Goal: Check status: Check status

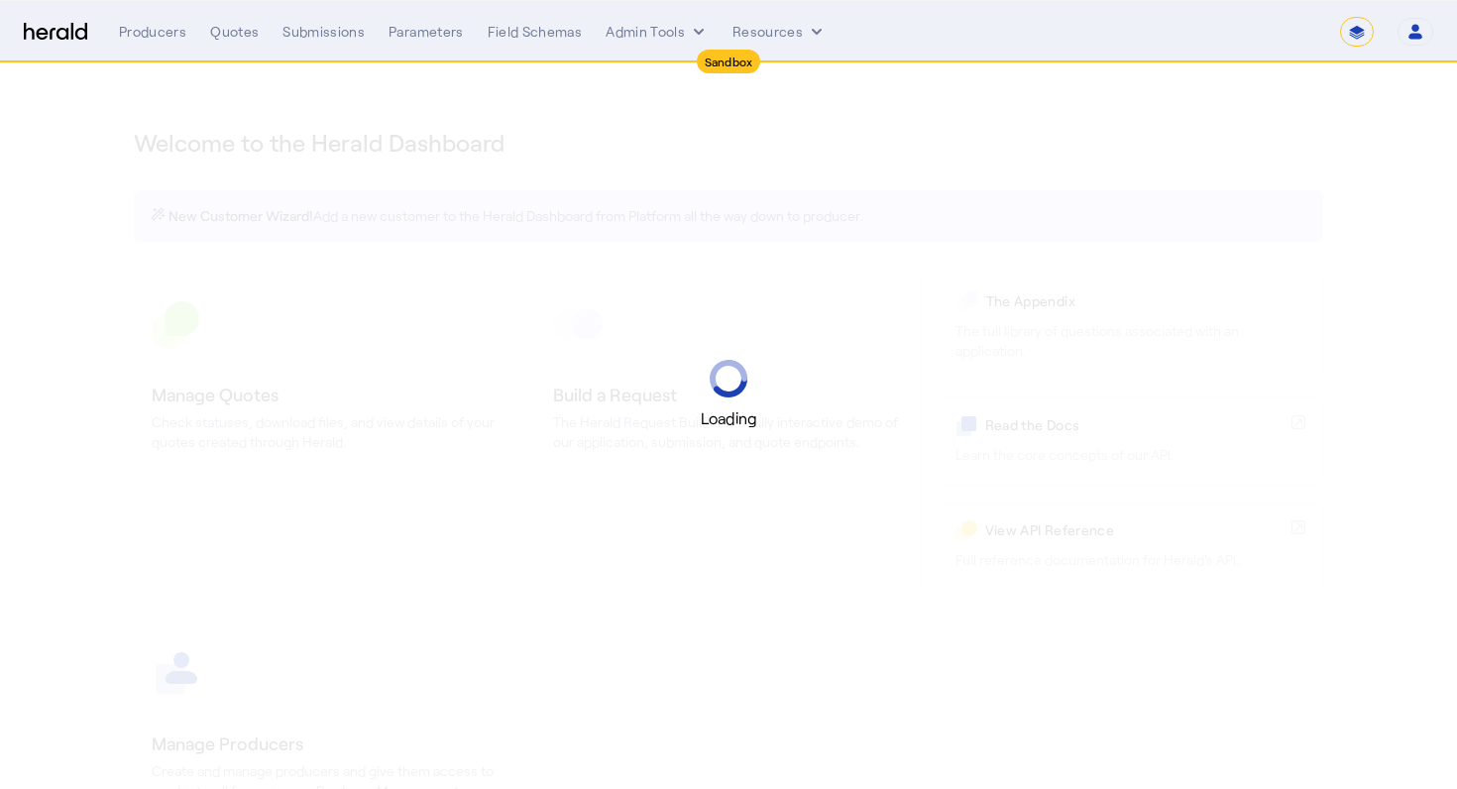
select select "*******"
select select "pfm_2v8p_herald_api"
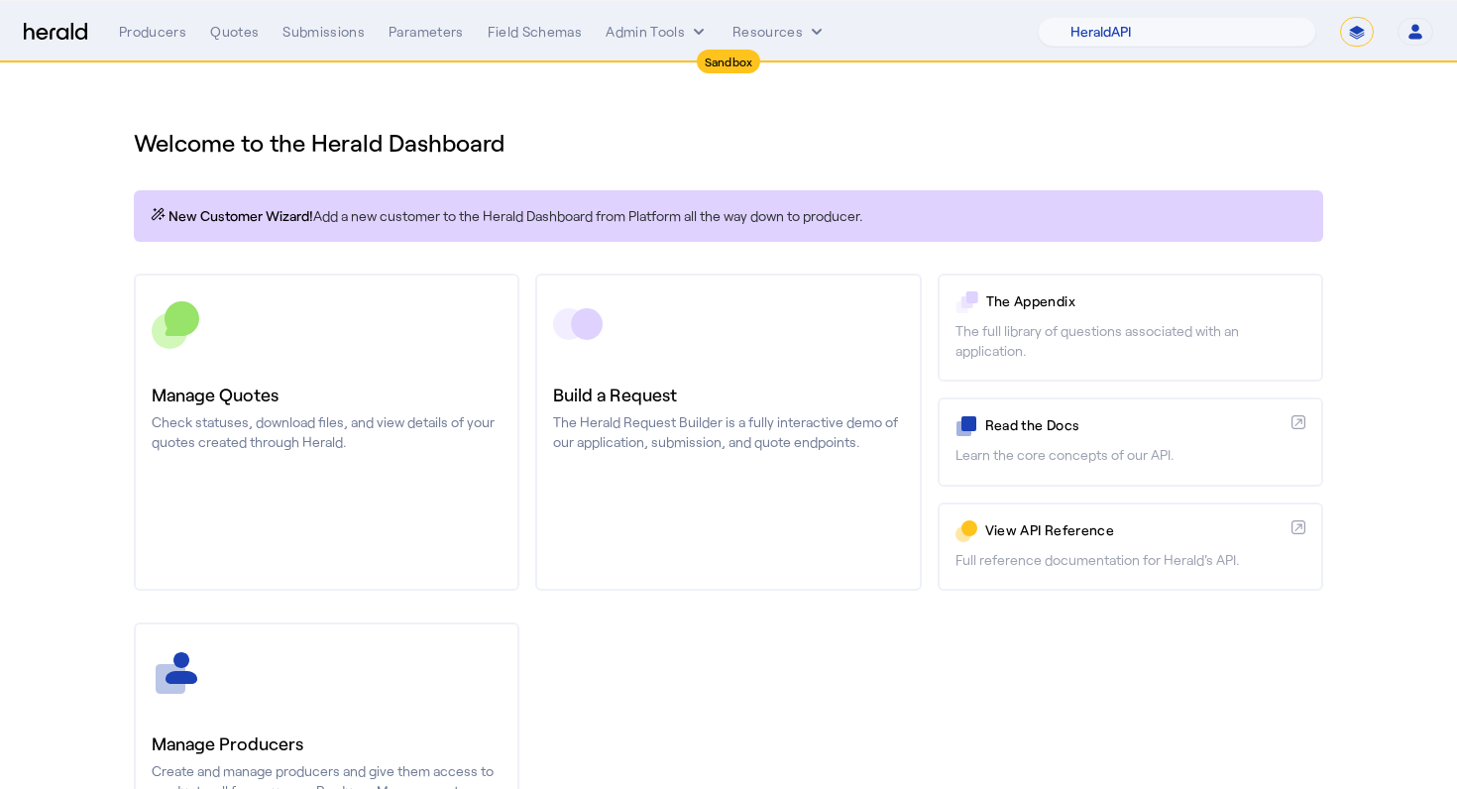
click at [726, 163] on div "Welcome to the Herald Dashboard New Customer Wizard! Add a new customer to the …" at bounding box center [728, 521] width 1268 height 916
click at [620, 114] on div "Welcome to the Herald Dashboard" at bounding box center [728, 130] width 1189 height 55
click at [309, 37] on div "Submissions" at bounding box center [323, 32] width 82 height 20
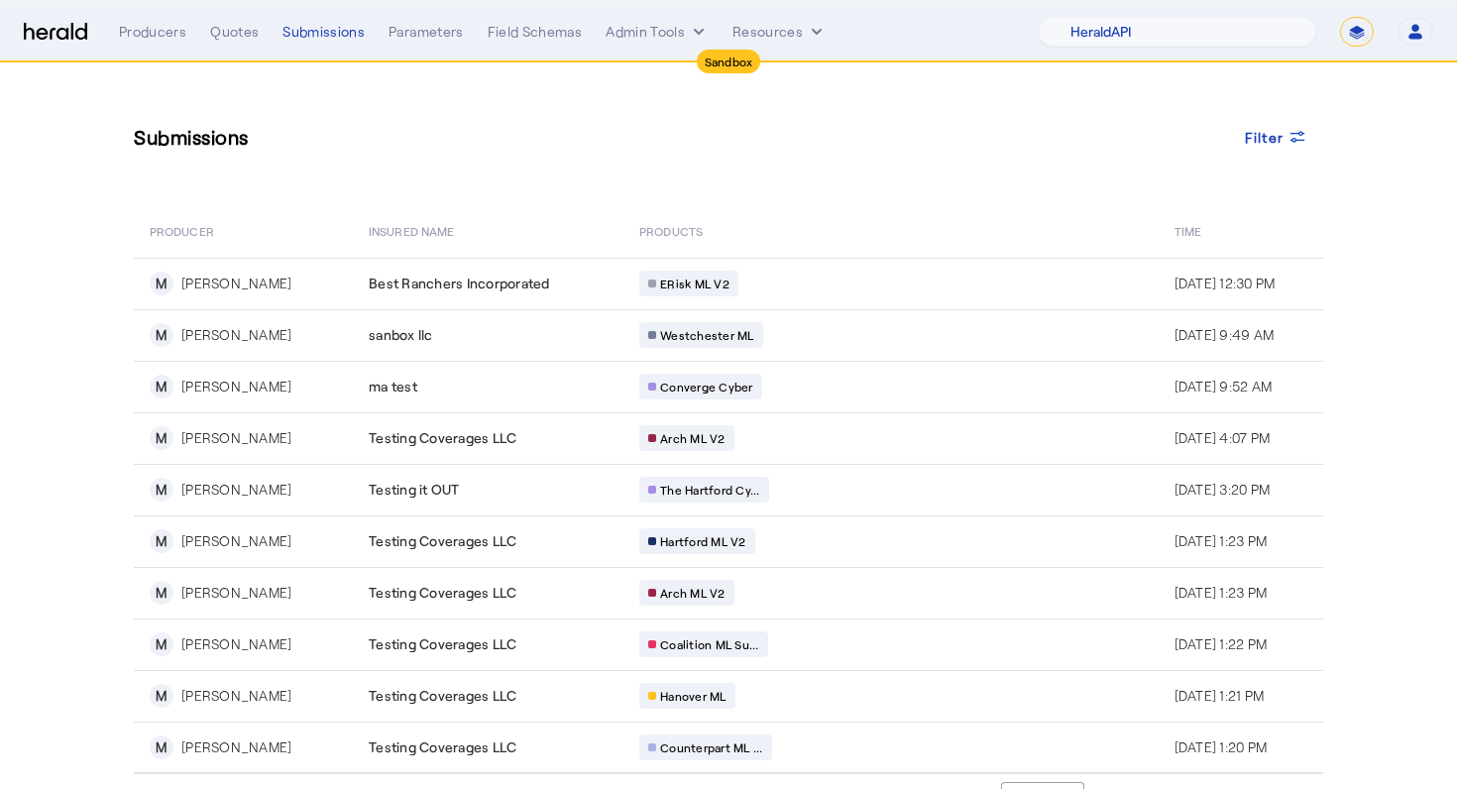
click at [431, 53] on nav "Sandbox Menu Producers Quotes Submissions Parameters Field Schemas Admin Tools …" at bounding box center [728, 31] width 1457 height 61
click at [430, 43] on div "Producers Quotes Submissions Parameters Field Schemas Admin Tools Resources 1Fo…" at bounding box center [776, 32] width 1314 height 30
click at [435, 28] on div "Parameters" at bounding box center [425, 32] width 75 height 20
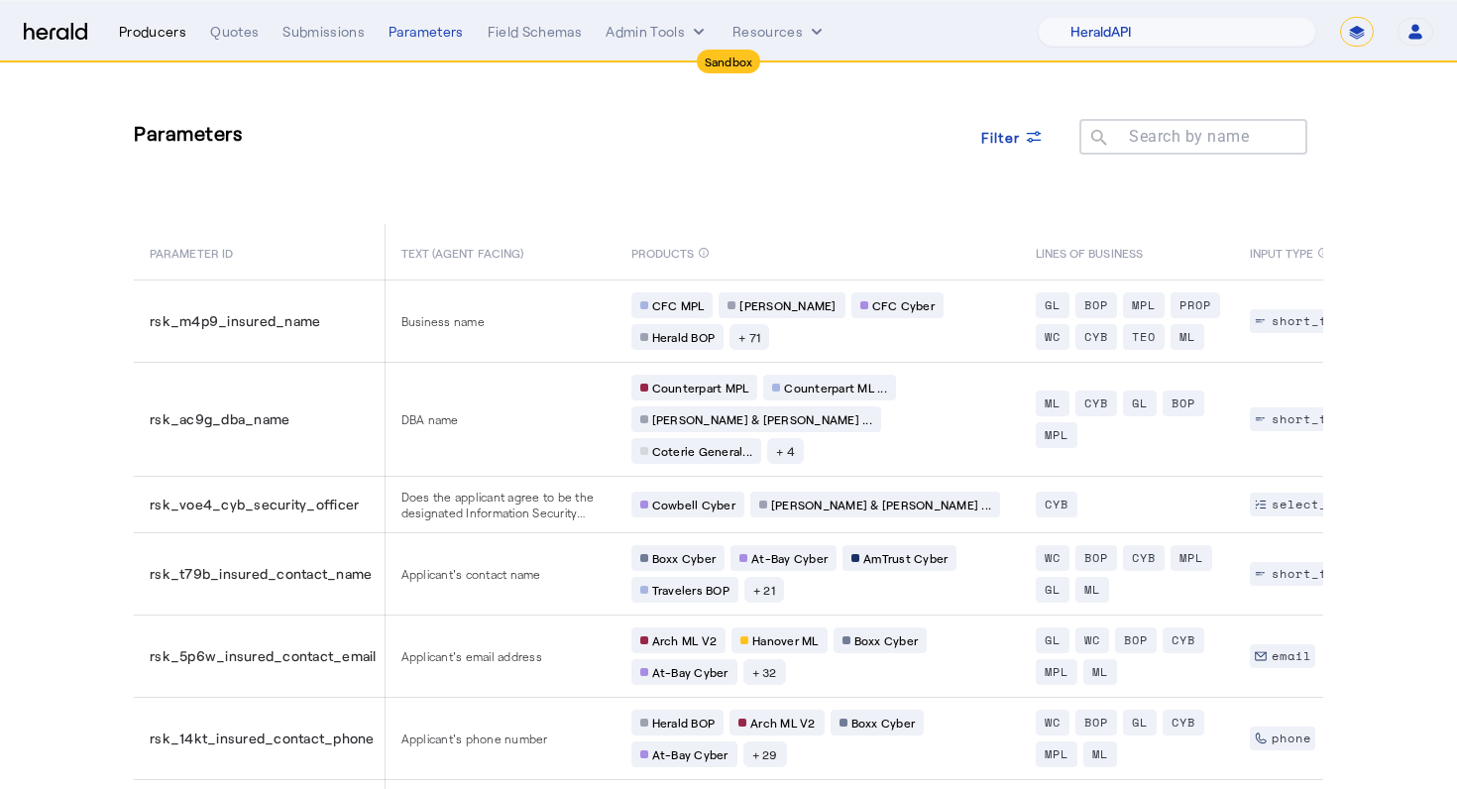
click at [172, 22] on div "Producers" at bounding box center [152, 32] width 67 height 20
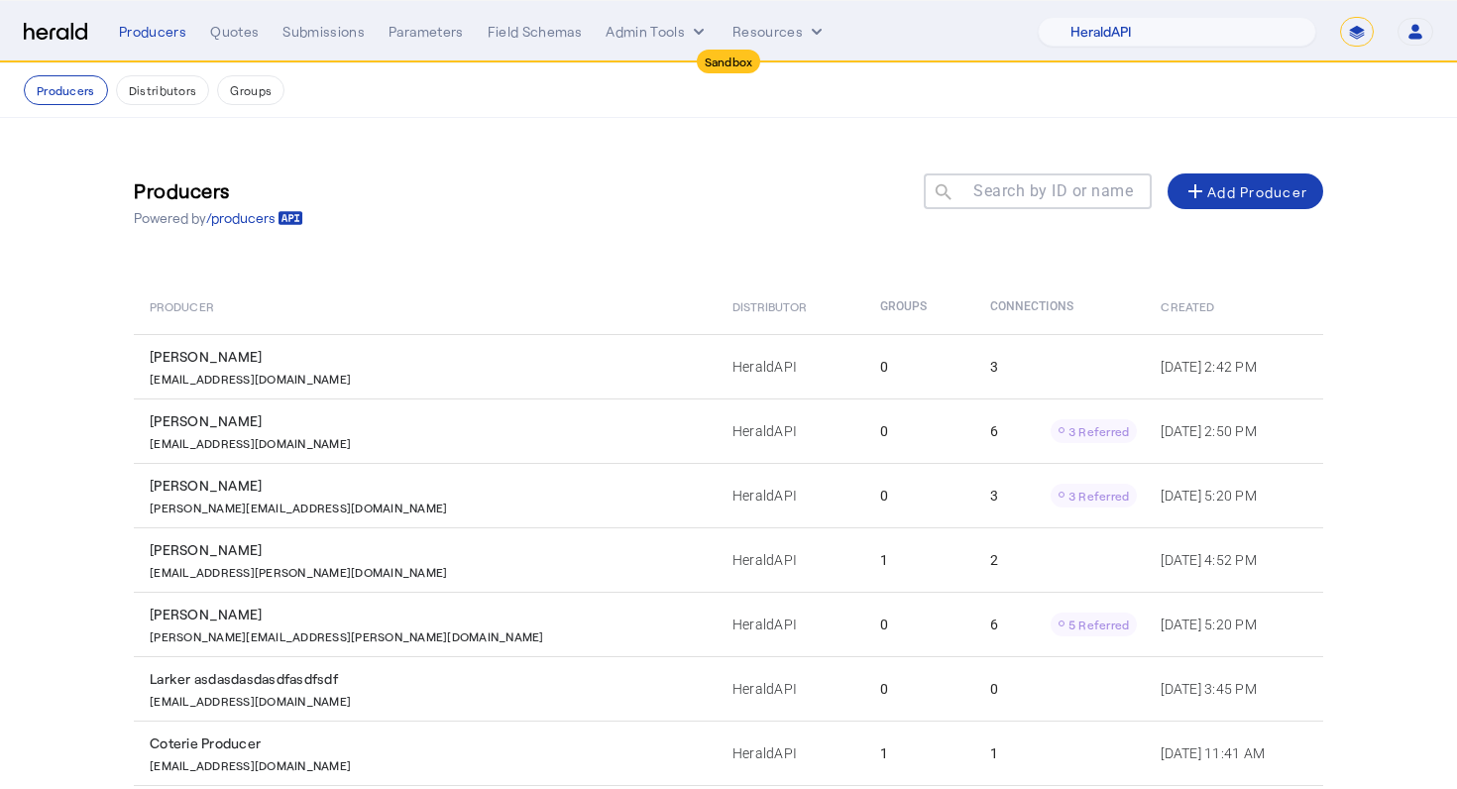
click at [1041, 186] on mat-label "Search by ID or name" at bounding box center [1053, 190] width 160 height 19
click at [1041, 186] on input "Search by ID or name" at bounding box center [1046, 190] width 178 height 24
click at [1033, 185] on input "Search by ID or name" at bounding box center [1046, 190] width 178 height 24
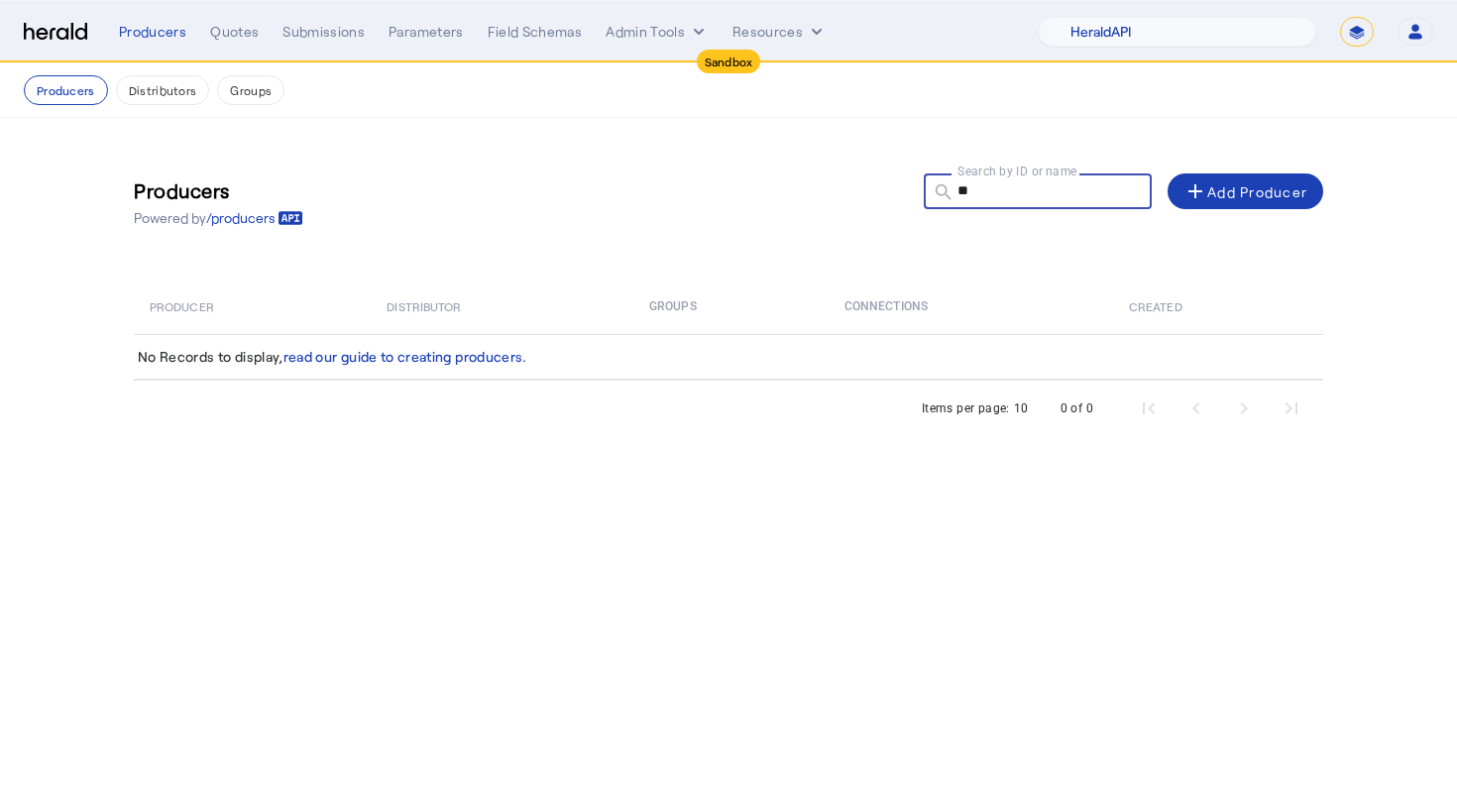
type input "*"
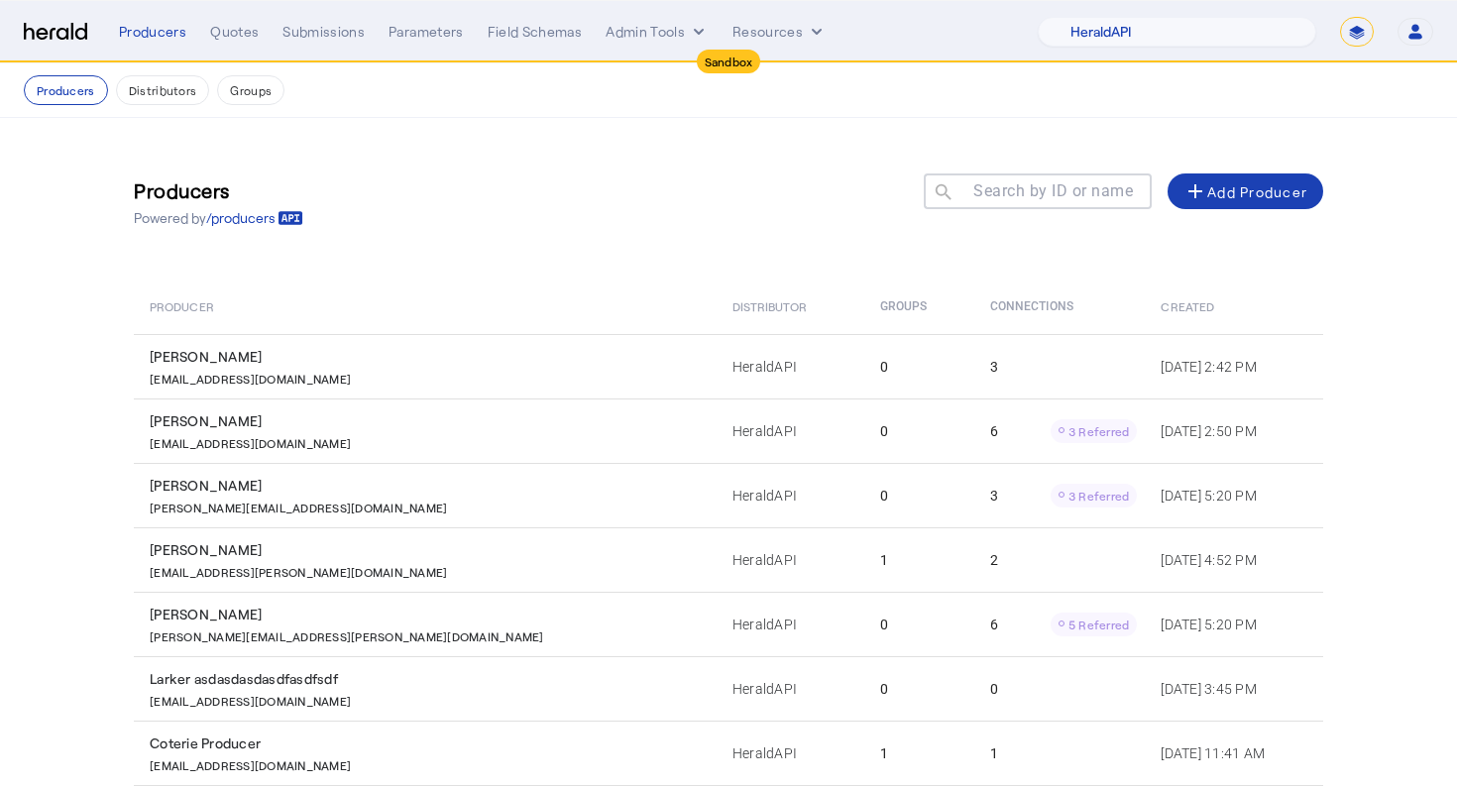
click at [1222, 3] on nav "Sandbox Menu Producers Quotes Submissions Parameters Field Schemas Admin Tools …" at bounding box center [728, 31] width 1457 height 61
click at [1379, 28] on div "1Fort Acrisure Acturis Affinity Advisors Affinity Risk Agentero AmWins Anzen Ao…" at bounding box center [1234, 32] width 395 height 30
select select "pfm_d7yf_quotewell"
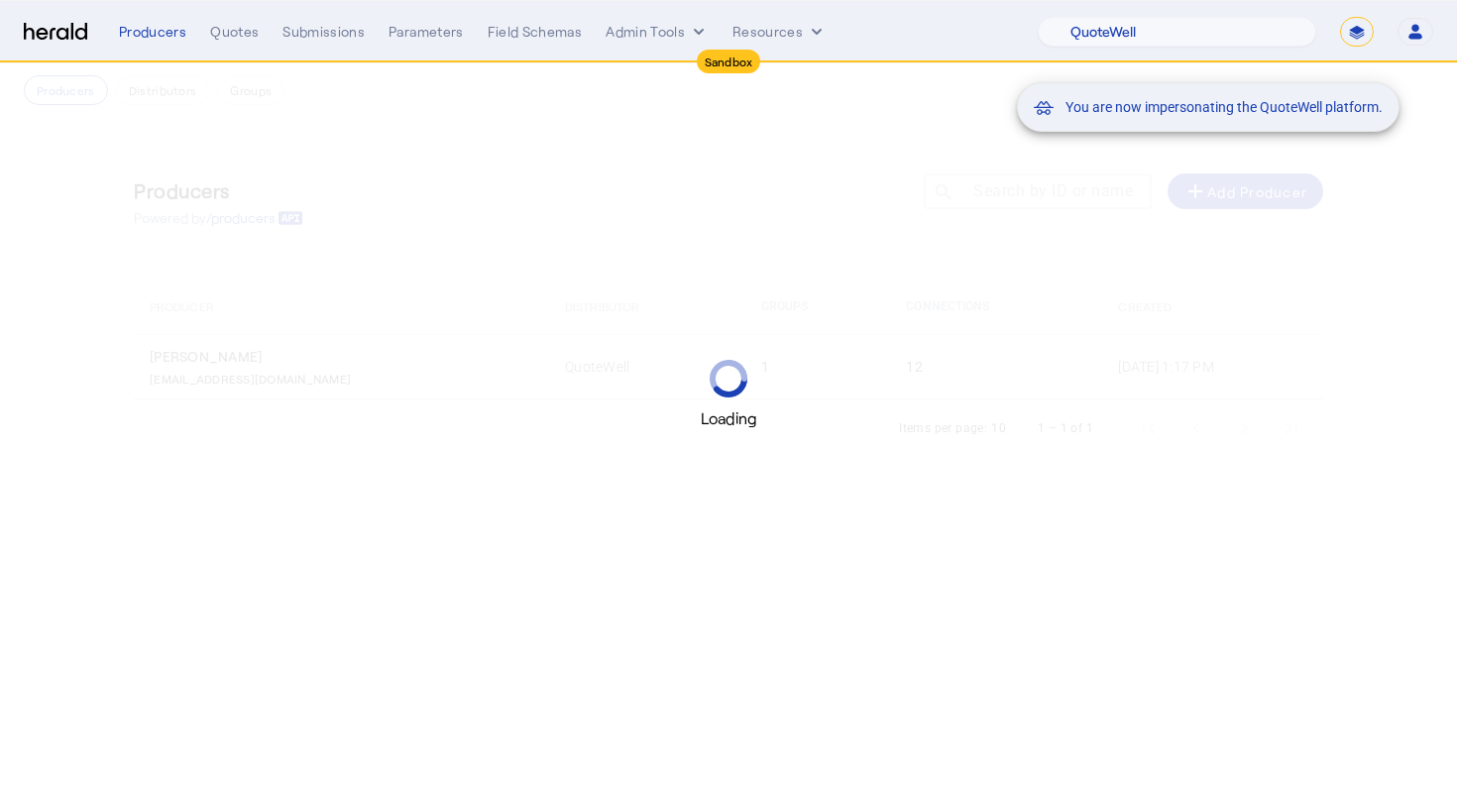
click at [1359, 35] on mat-snack-bar-container "You are now impersonating the QuoteWell platform." at bounding box center [1257, 33] width 382 height 50
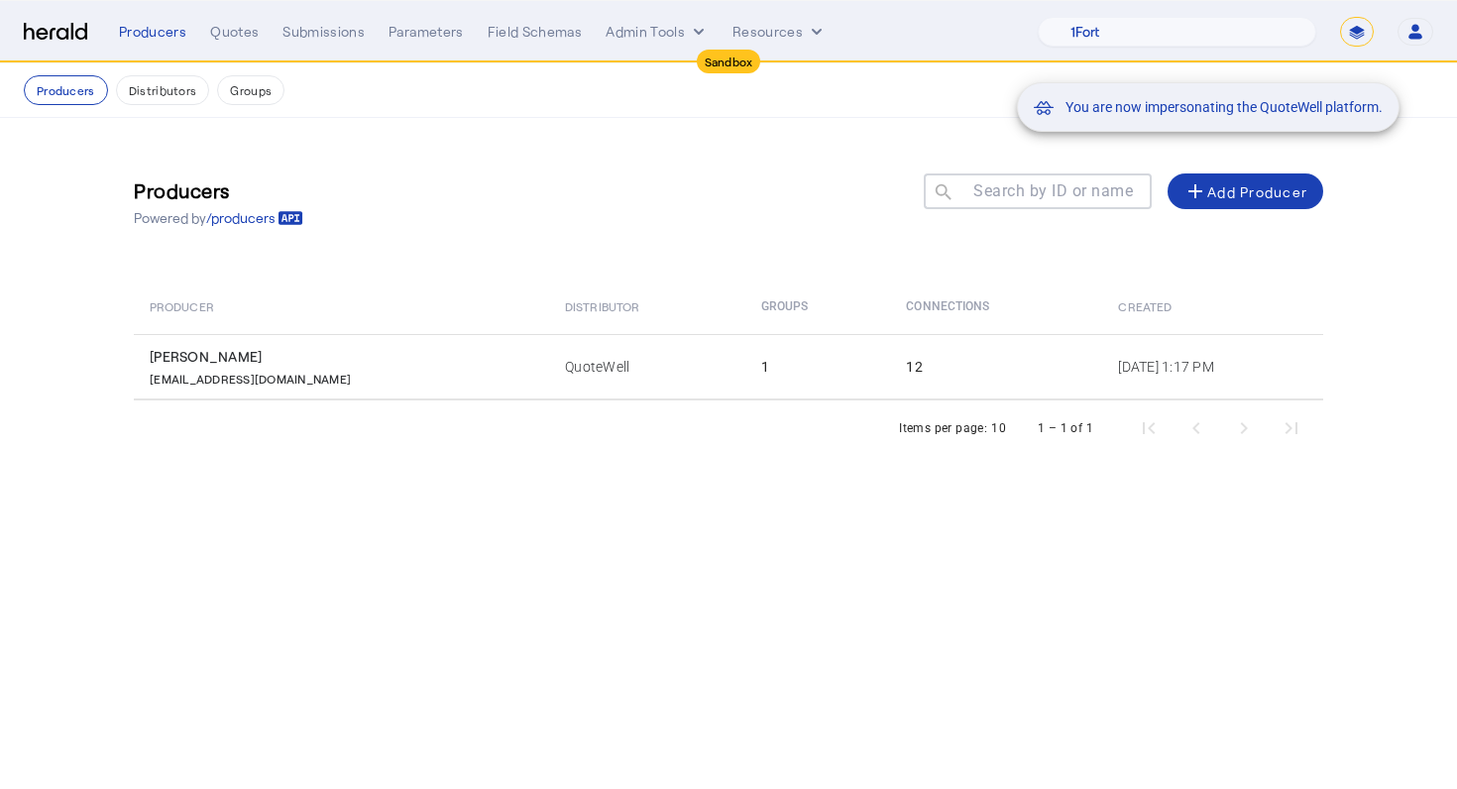
click at [1356, 35] on mat-snack-bar-container "You are now impersonating the QuoteWell platform." at bounding box center [1257, 33] width 382 height 50
click at [1353, 29] on mat-snack-bar-container "You are now impersonating the QuoteWell platform." at bounding box center [1257, 33] width 382 height 50
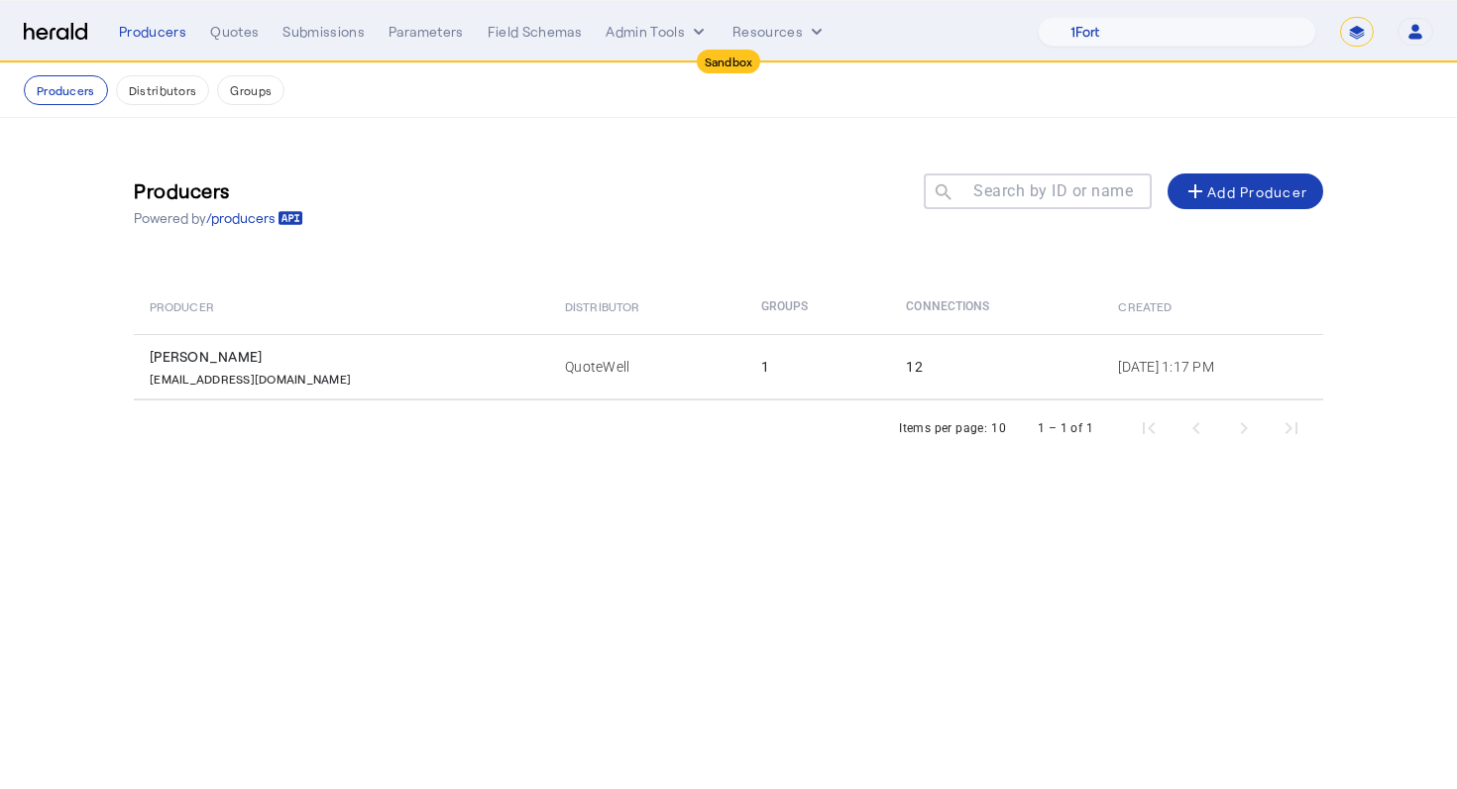
select select "**********"
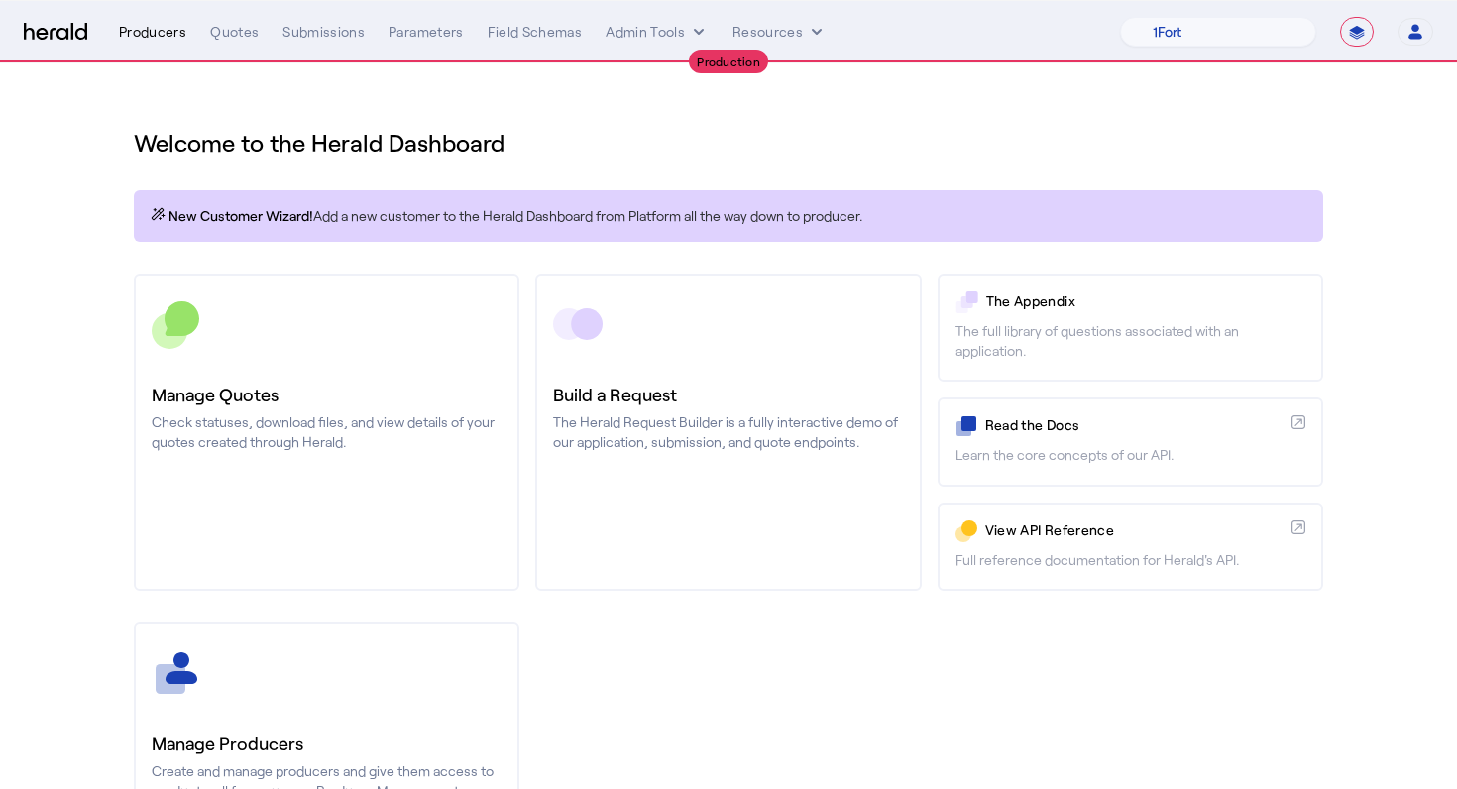
click at [157, 25] on div "Producers" at bounding box center [152, 32] width 67 height 20
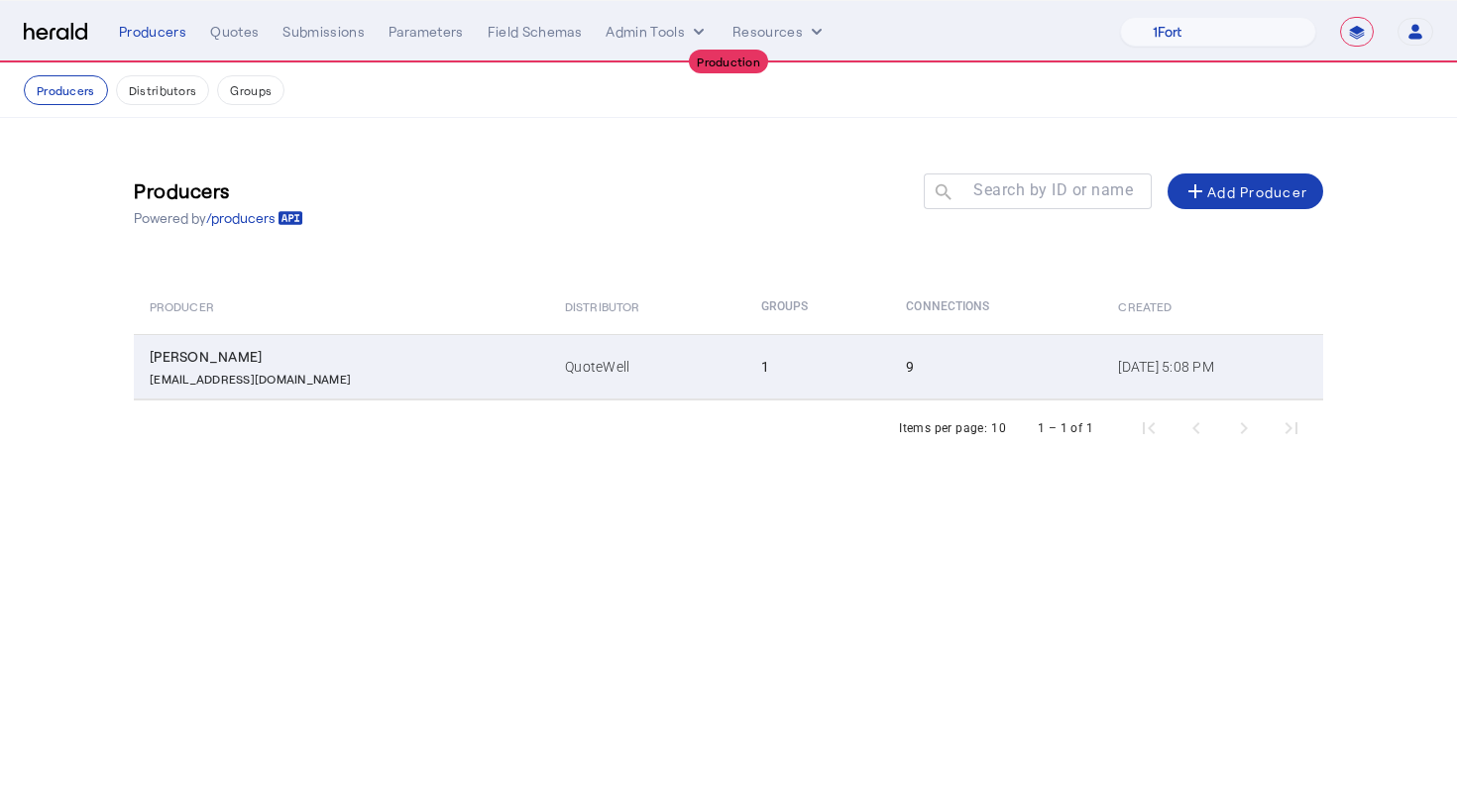
click at [218, 354] on div "[PERSON_NAME]" at bounding box center [345, 357] width 391 height 20
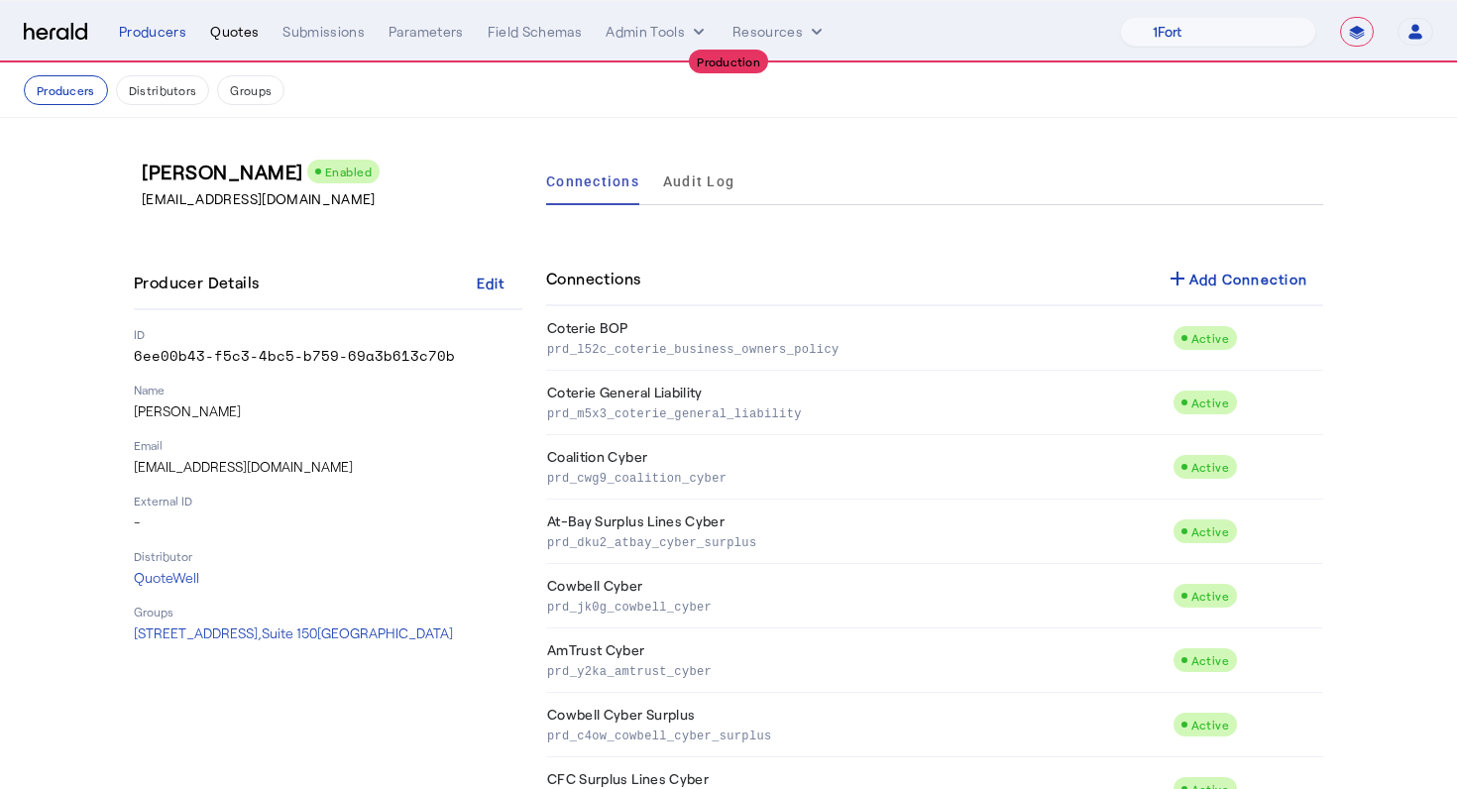
click at [226, 36] on div "Quotes" at bounding box center [234, 32] width 49 height 20
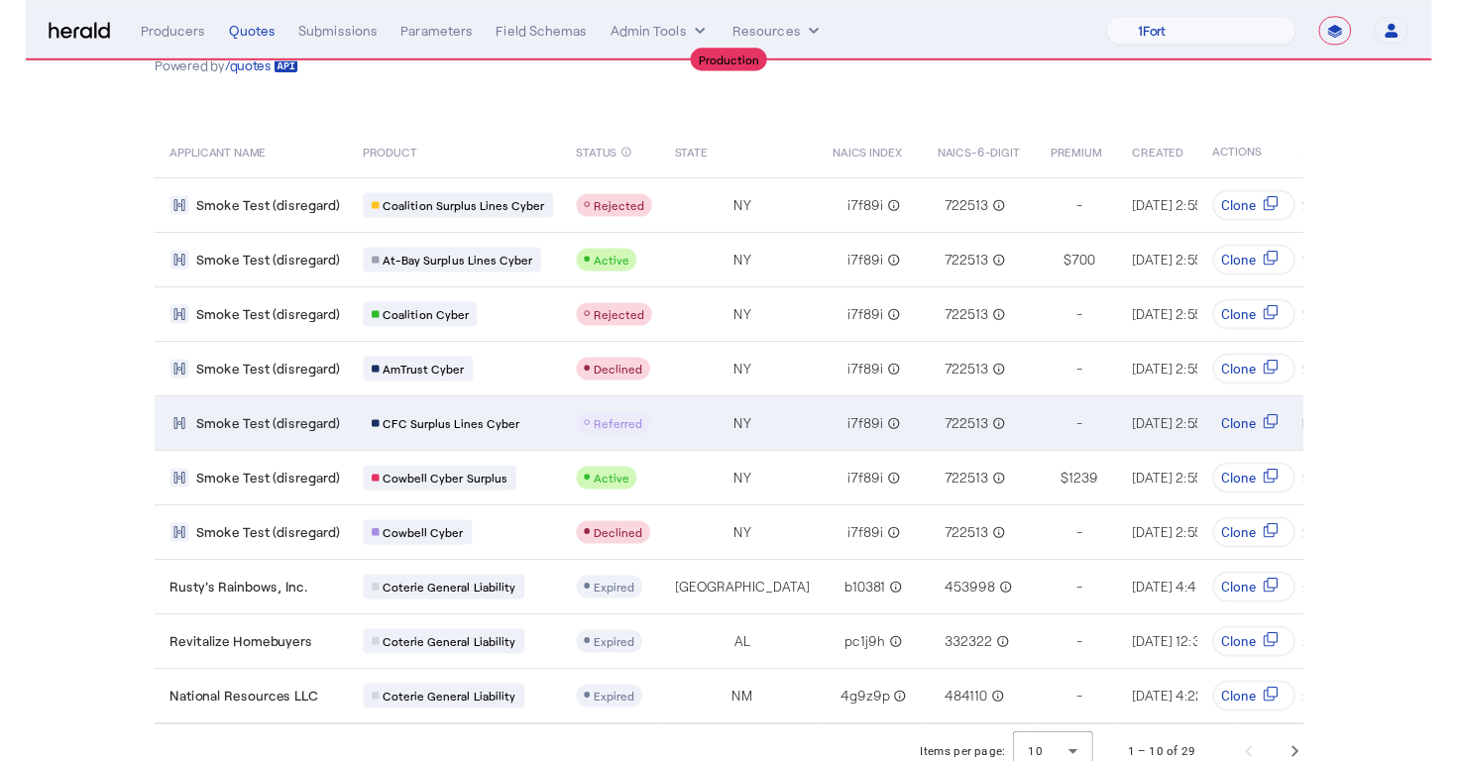
scroll to position [53, 0]
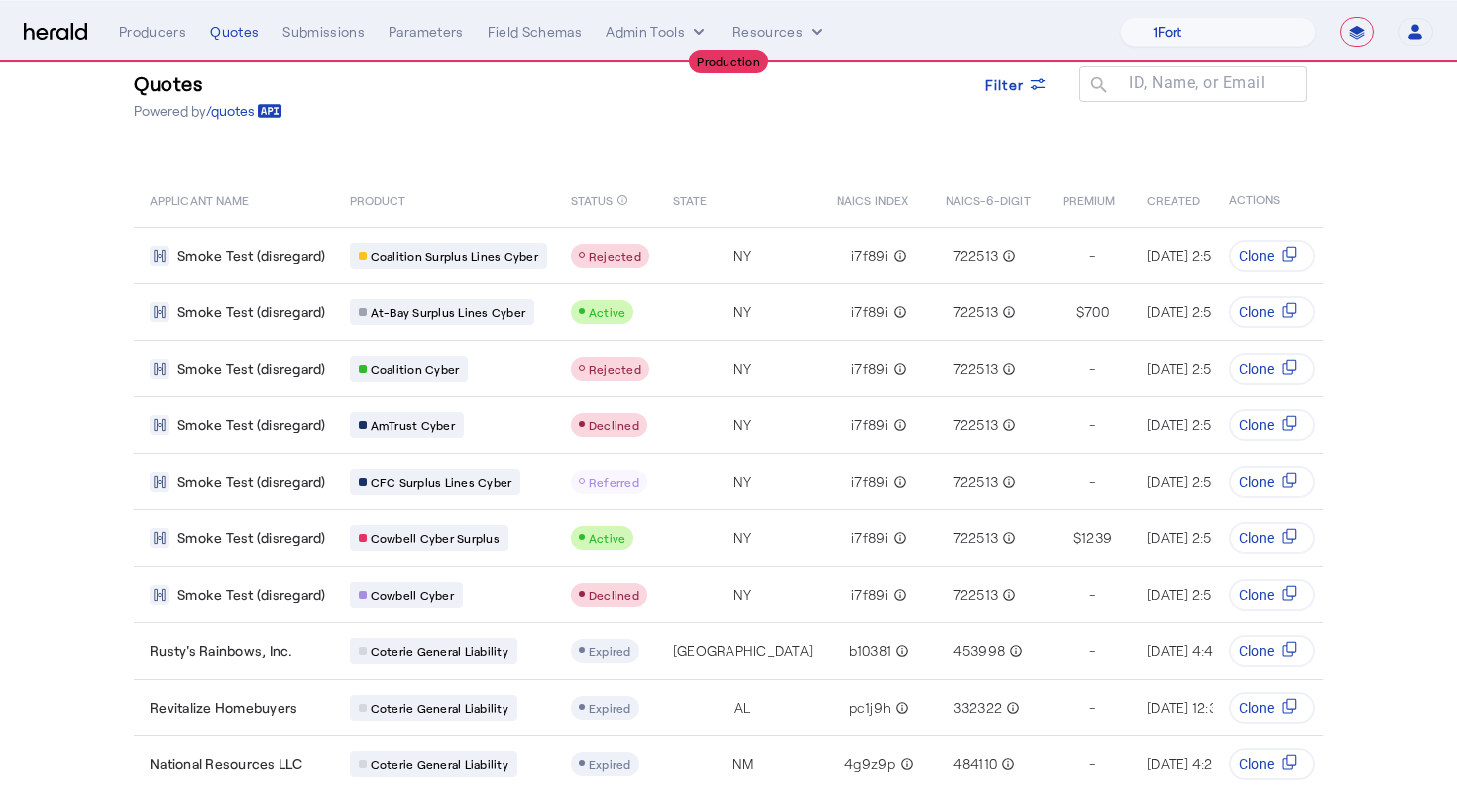
click at [798, 146] on div "Quotes Powered by /quotes Filter ID, Name, or Email search APPLICANT NAME PRODU…" at bounding box center [728, 402] width 1268 height 783
click at [814, 149] on div "Quotes Powered by /quotes Filter ID, Name, or Email search APPLICANT NAME PRODU…" at bounding box center [728, 402] width 1268 height 783
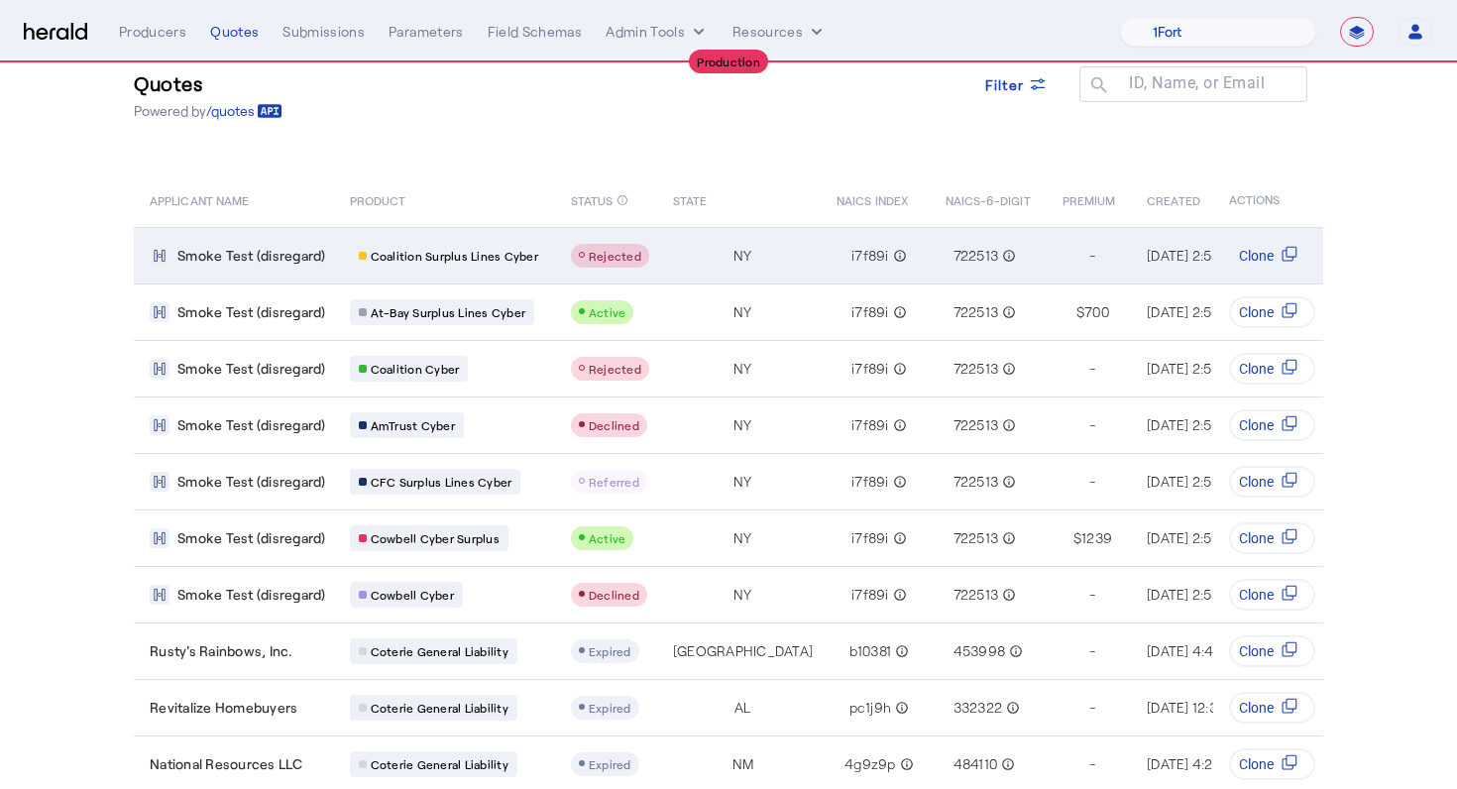
click at [820, 271] on td "i7f89i info_outline" at bounding box center [874, 255] width 109 height 56
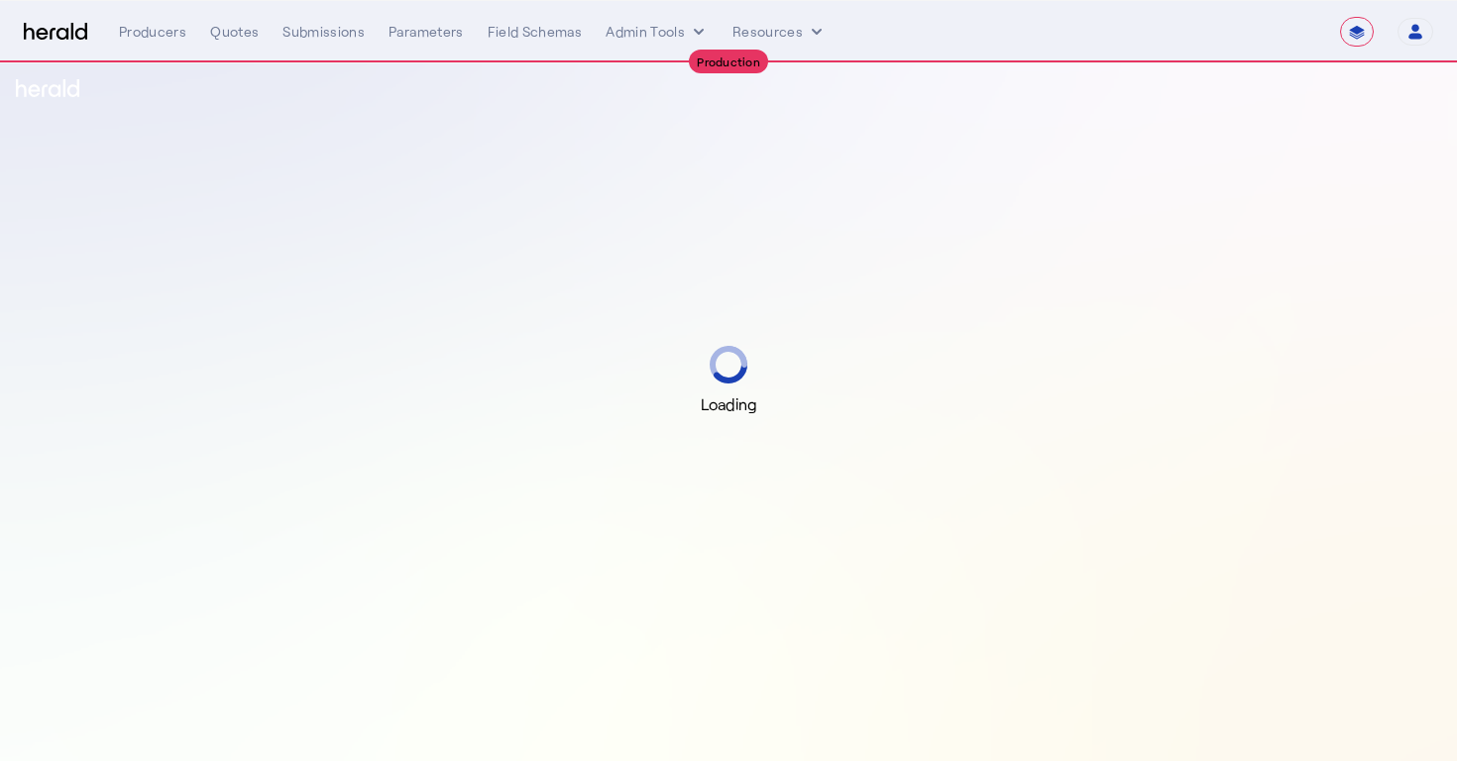
select select "**********"
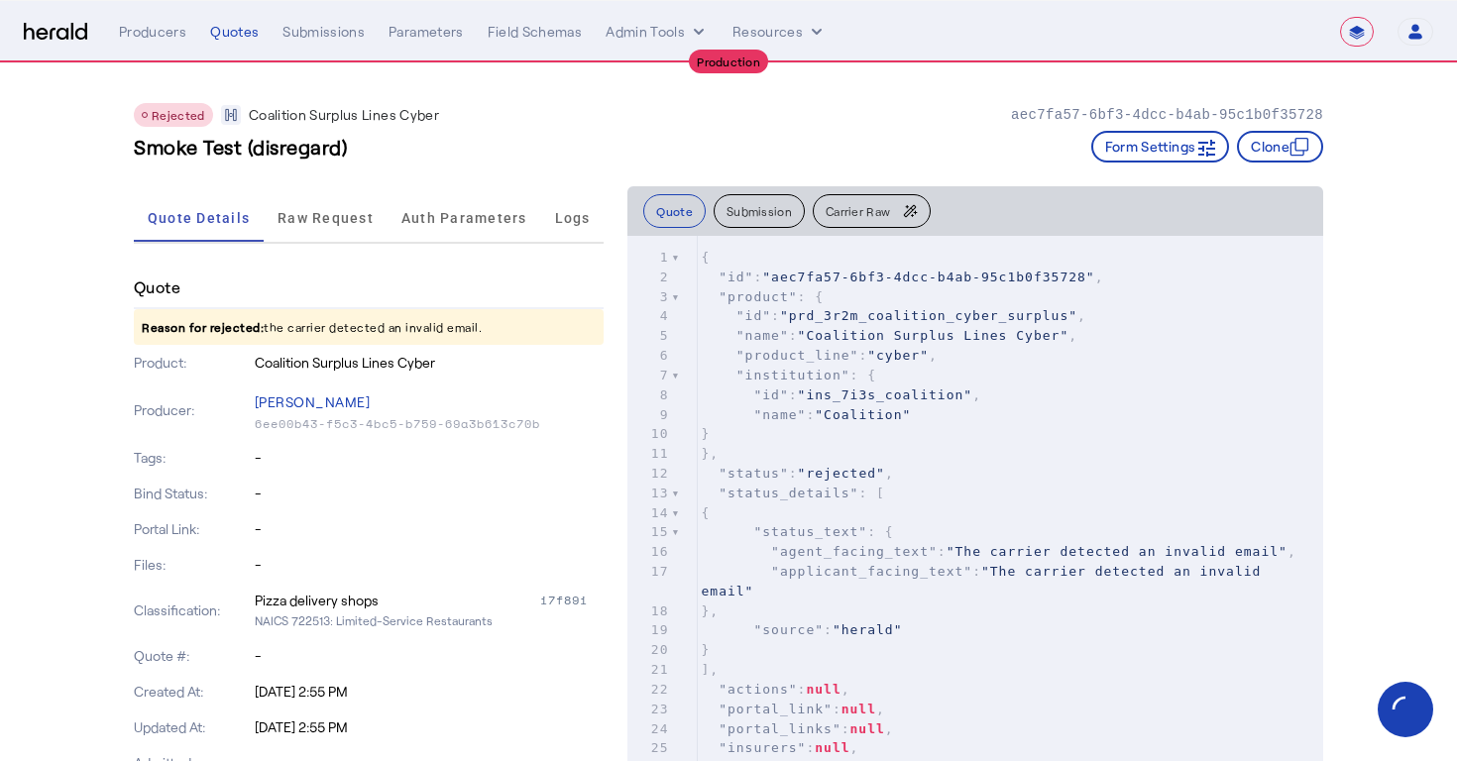
click at [786, 115] on div "Rejected Coalition Surplus Lines Cyber aec7fa57-6bf3-4dcc-b4ab-95c1b0f35728" at bounding box center [728, 115] width 1189 height 24
click at [937, 114] on div "Rejected Coalition Surplus Lines Cyber aec7fa57-6bf3-4dcc-b4ab-95c1b0f35728" at bounding box center [728, 115] width 1189 height 24
click at [1022, 113] on p "aec7fa57-6bf3-4dcc-b4ab-95c1b0f35728" at bounding box center [1167, 115] width 312 height 20
click at [950, 133] on div "Smoke Test (disregard) Form Settings Clone" at bounding box center [728, 147] width 1189 height 32
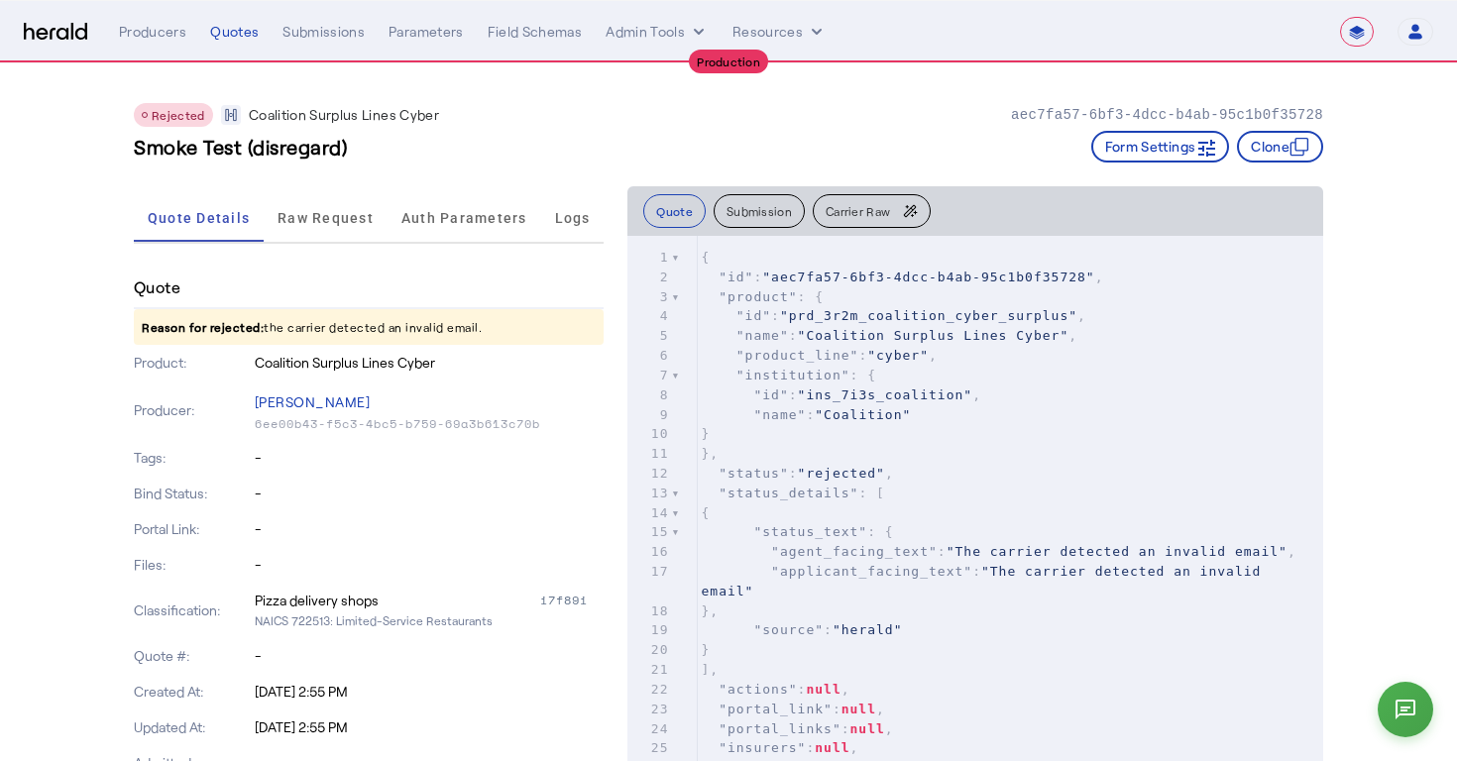
click at [1029, 147] on div "Smoke Test (disregard) Form Settings Clone" at bounding box center [728, 147] width 1189 height 32
click at [1035, 116] on p "aec7fa57-6bf3-4dcc-b4ab-95c1b0f35728" at bounding box center [1167, 115] width 312 height 20
drag, startPoint x: 1035, startPoint y: 116, endPoint x: 1183, endPoint y: 116, distance: 147.6
click at [1183, 116] on p "aec7fa57-6bf3-4dcc-b4ab-95c1b0f35728" at bounding box center [1167, 115] width 312 height 20
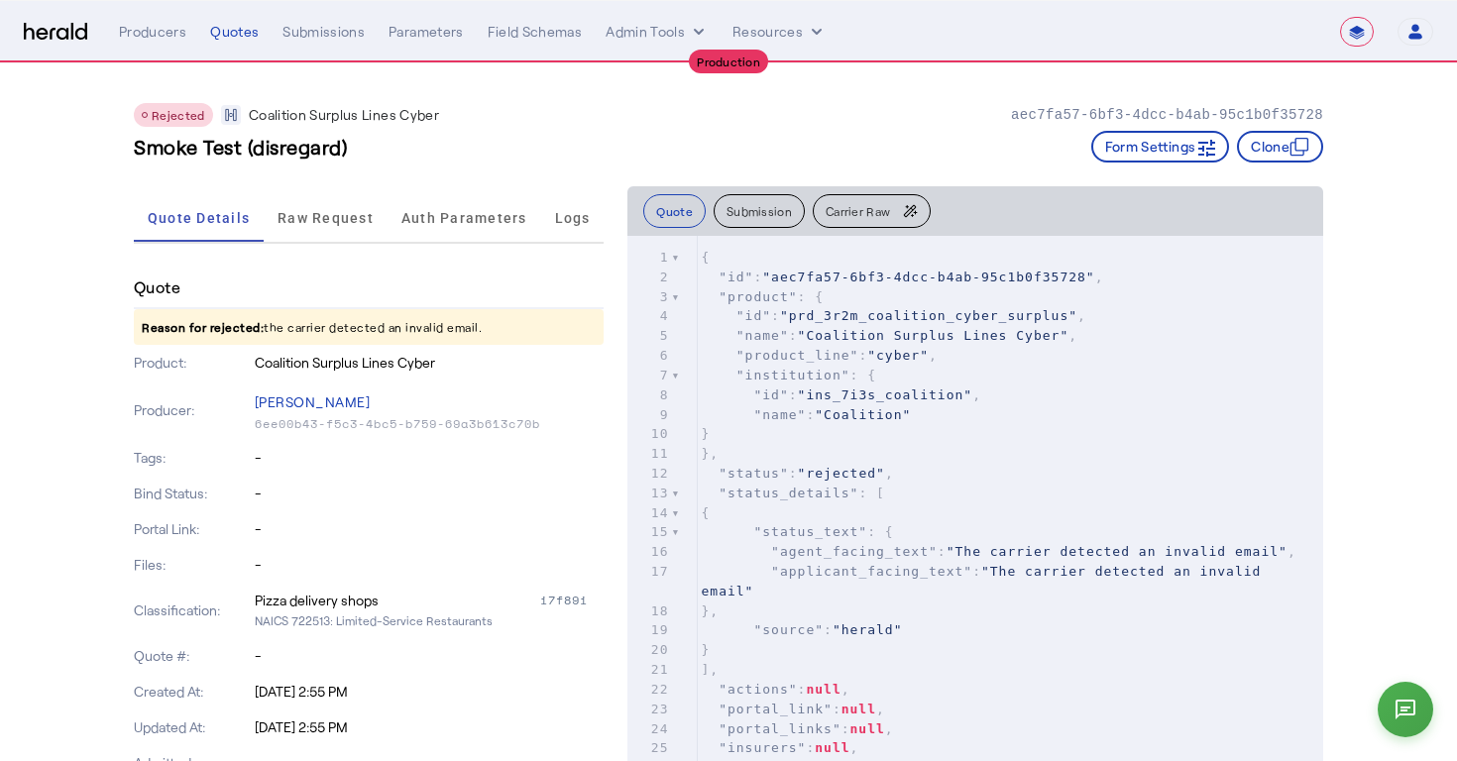
click at [1254, 116] on p "aec7fa57-6bf3-4dcc-b4ab-95c1b0f35728" at bounding box center [1167, 115] width 312 height 20
drag, startPoint x: 1254, startPoint y: 116, endPoint x: 1071, endPoint y: 112, distance: 183.4
click at [1071, 112] on p "aec7fa57-6bf3-4dcc-b4ab-95c1b0f35728" at bounding box center [1167, 115] width 312 height 20
click at [970, 138] on div "Smoke Test (disregard) Form Settings Clone" at bounding box center [728, 147] width 1189 height 32
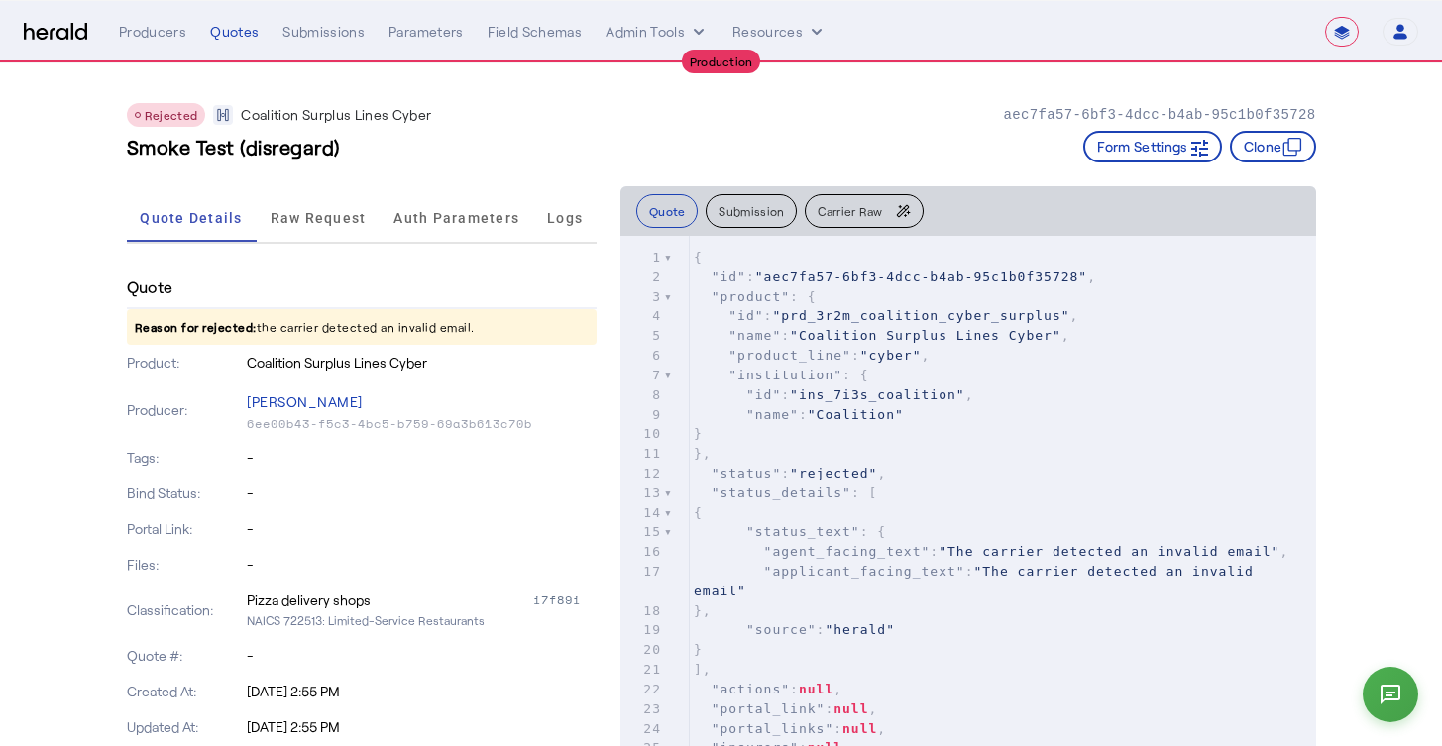
click at [560, 136] on div "Smoke Test (disregard) Form Settings Clone" at bounding box center [721, 147] width 1189 height 32
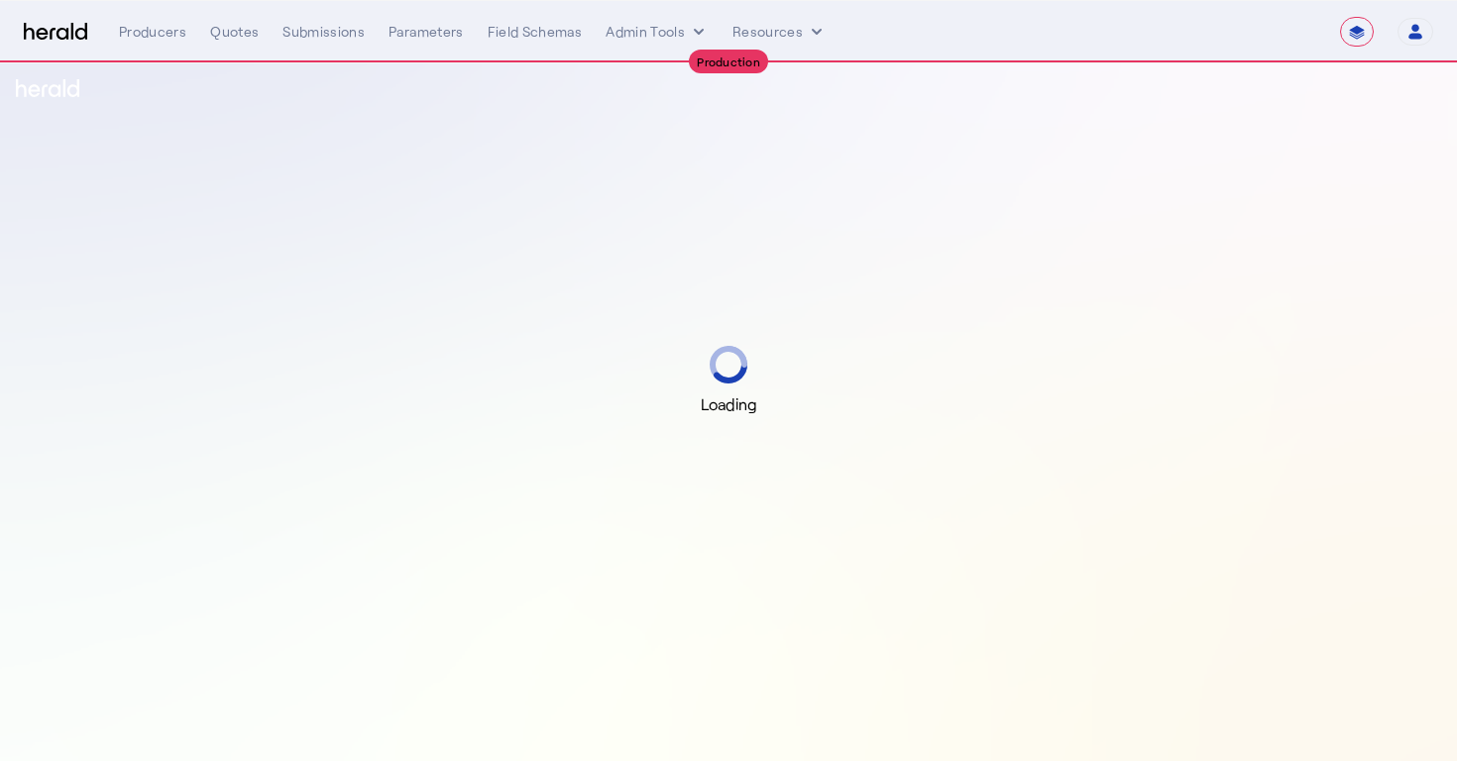
select select "**********"
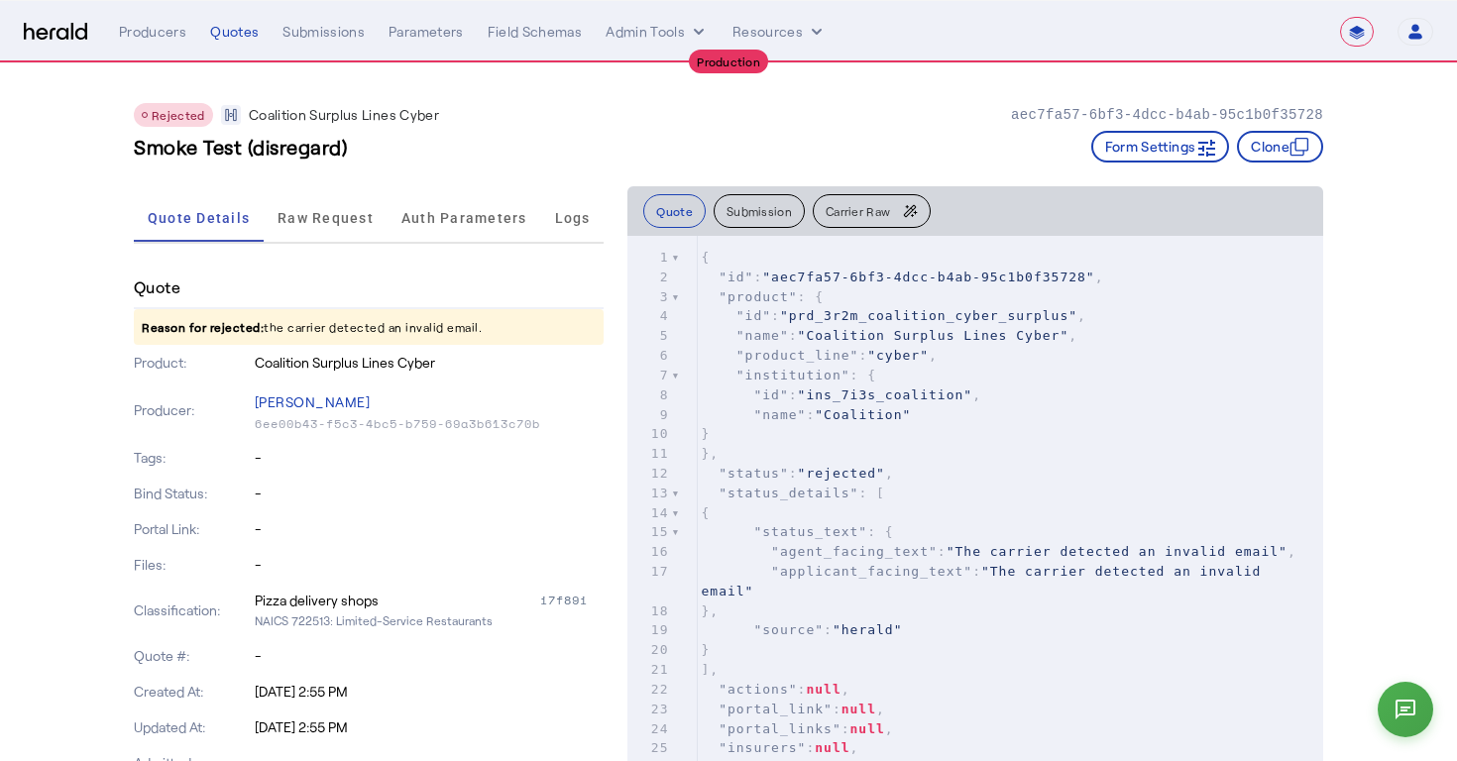
click at [723, 106] on div "Rejected Coalition Surplus Lines Cyber aec7fa57-6bf3-4dcc-b4ab-95c1b0f35728" at bounding box center [728, 115] width 1189 height 24
